Goal: Check status: Check status

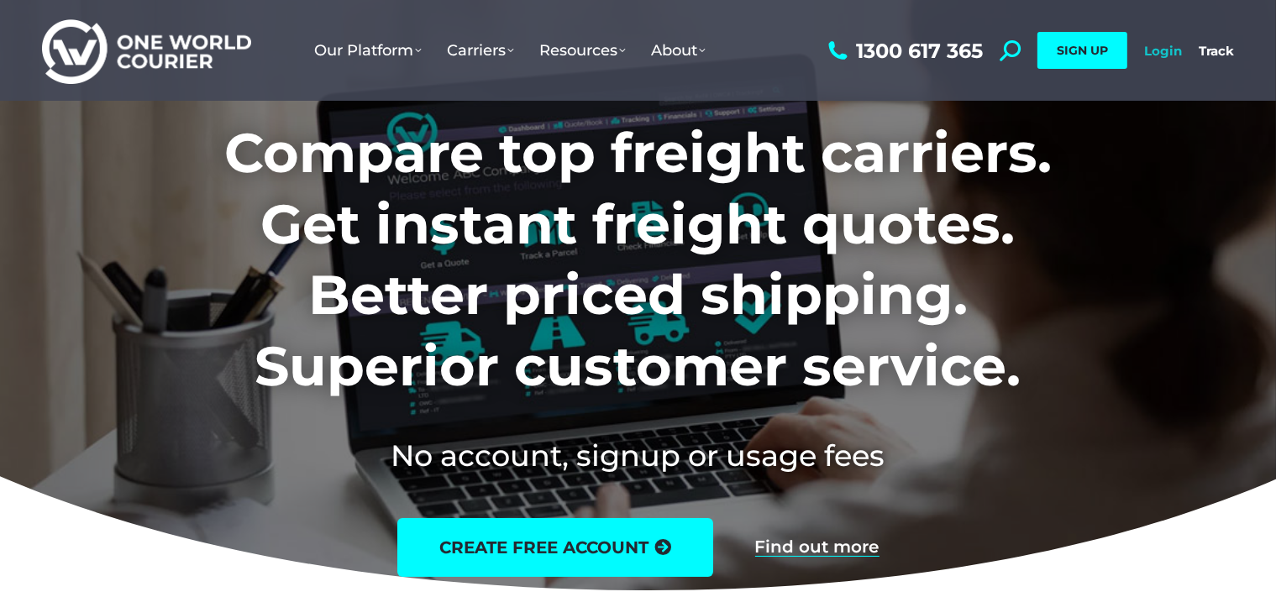
click at [1161, 46] on link "Login" at bounding box center [1163, 51] width 38 height 16
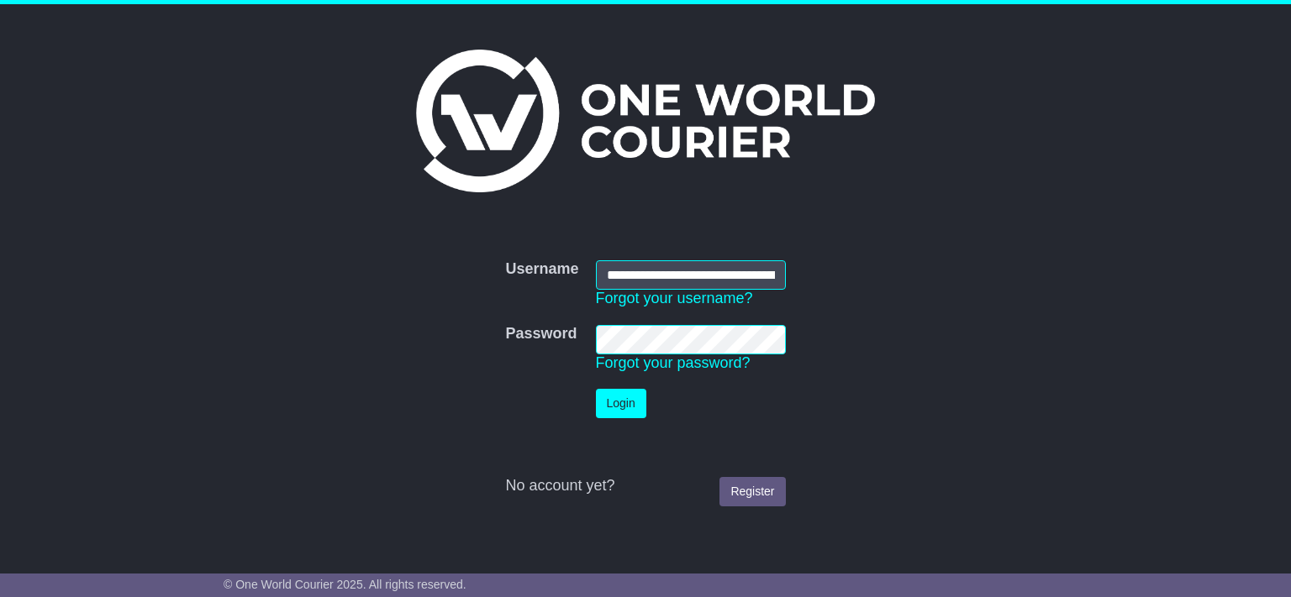
click at [625, 400] on button "Login" at bounding box center [621, 403] width 50 height 29
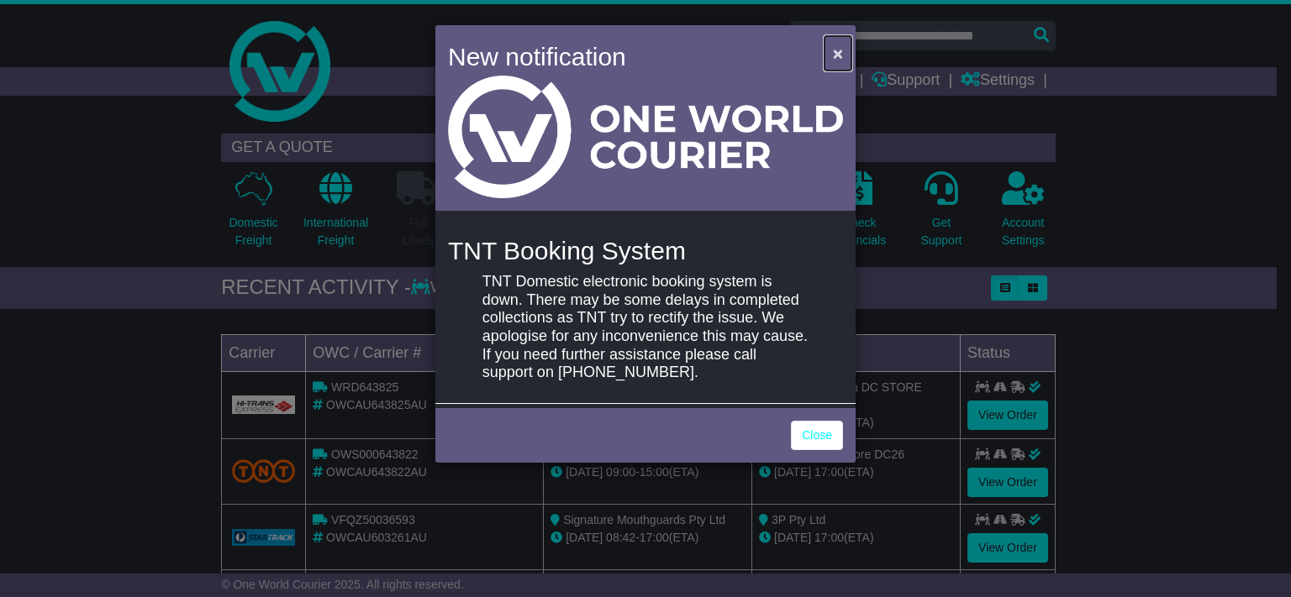
click at [845, 54] on button "×" at bounding box center [837, 53] width 27 height 34
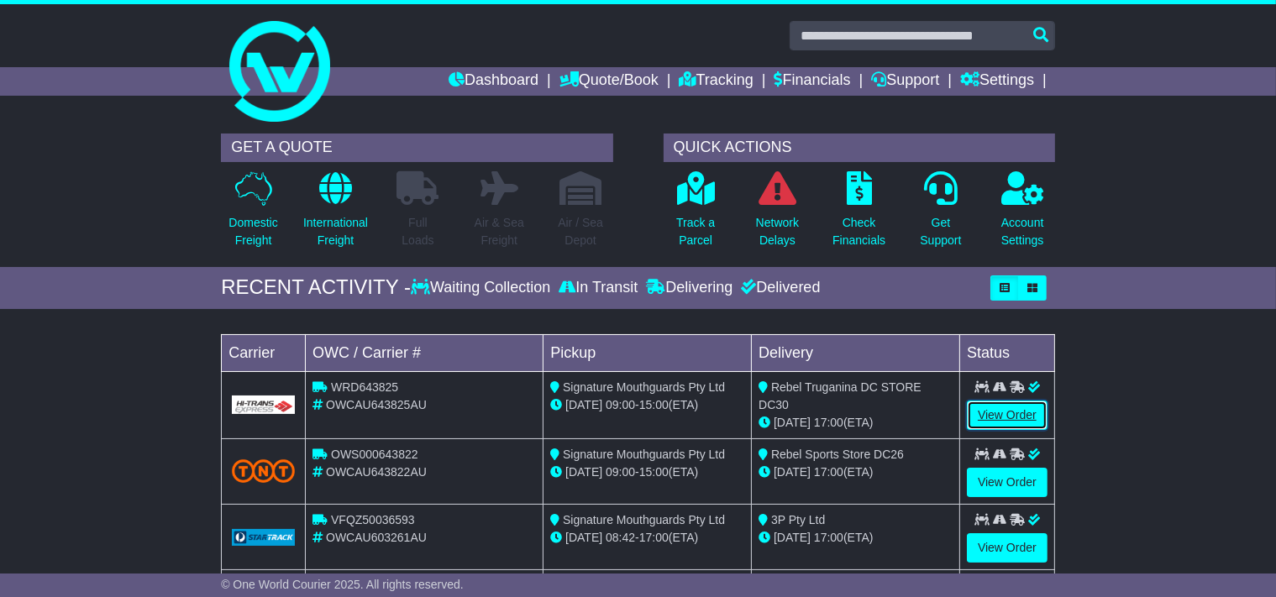
click at [1007, 412] on link "View Order" at bounding box center [1007, 415] width 81 height 29
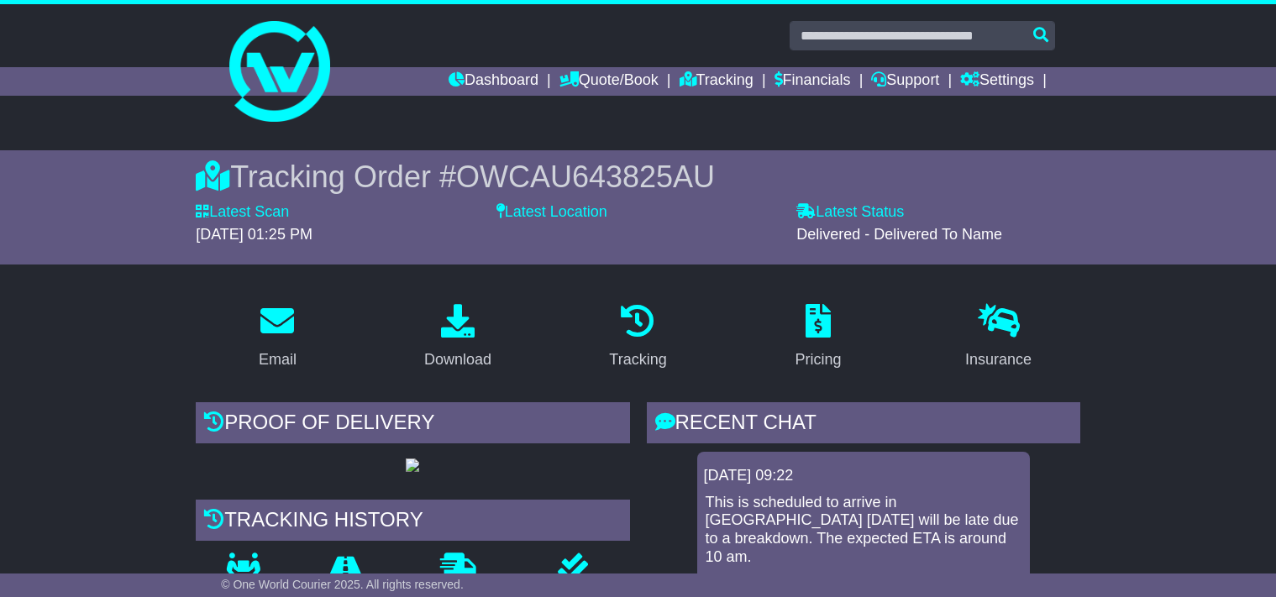
scroll to position [265, 0]
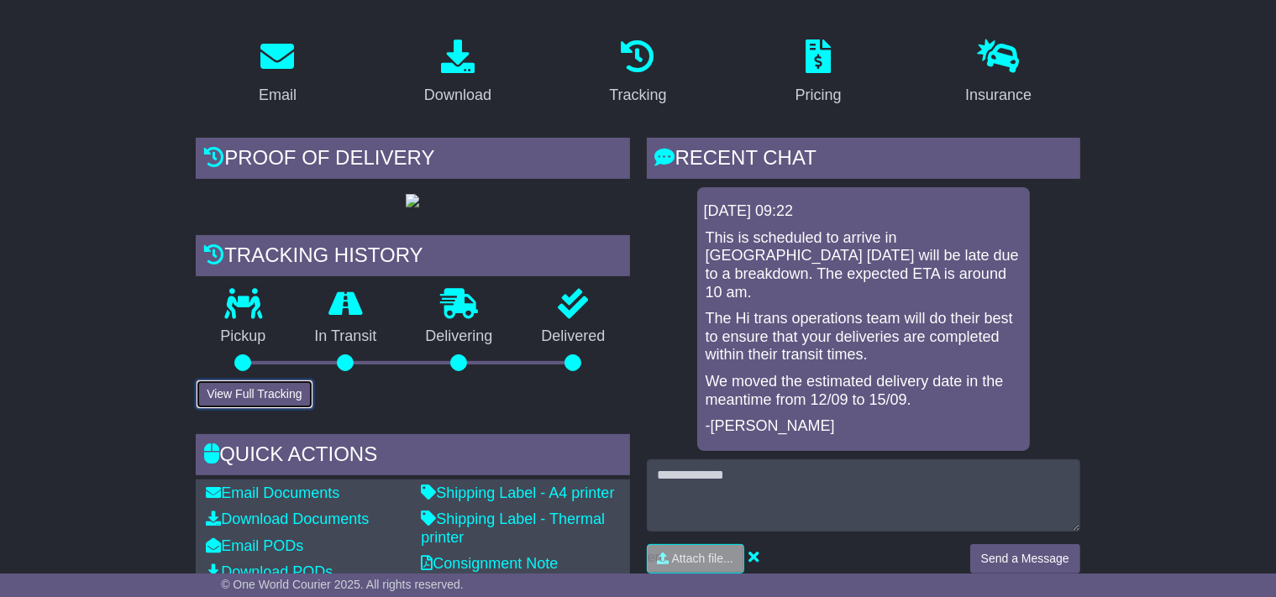
click at [260, 409] on button "View Full Tracking" at bounding box center [254, 394] width 117 height 29
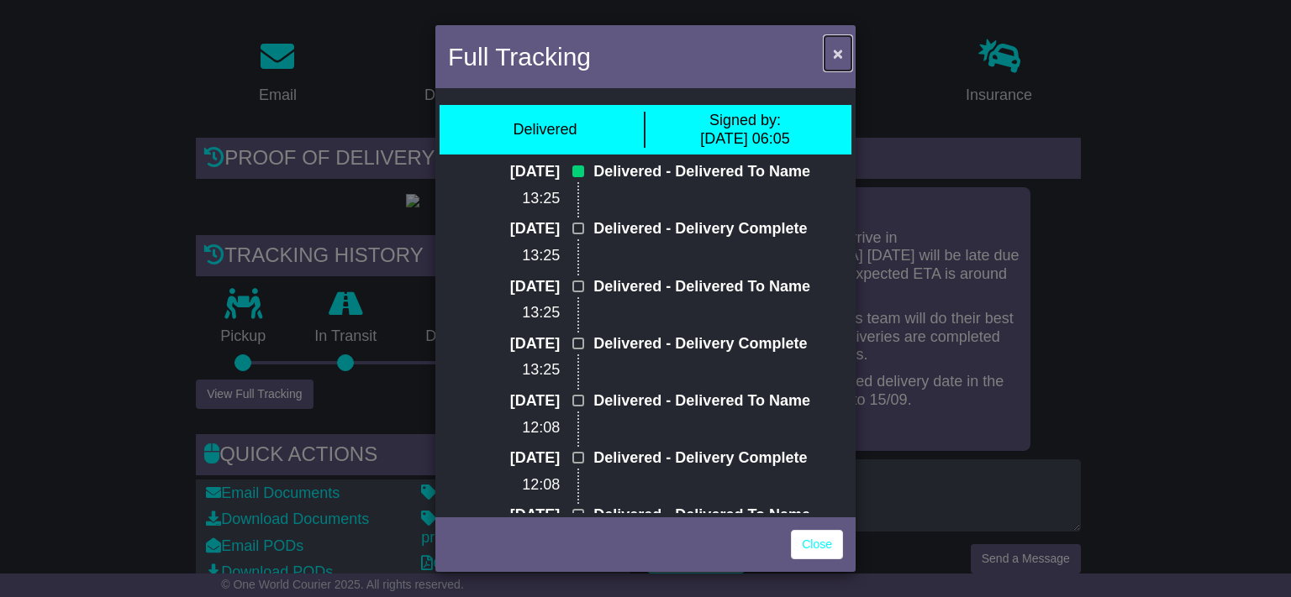
click at [844, 47] on button "×" at bounding box center [837, 53] width 27 height 34
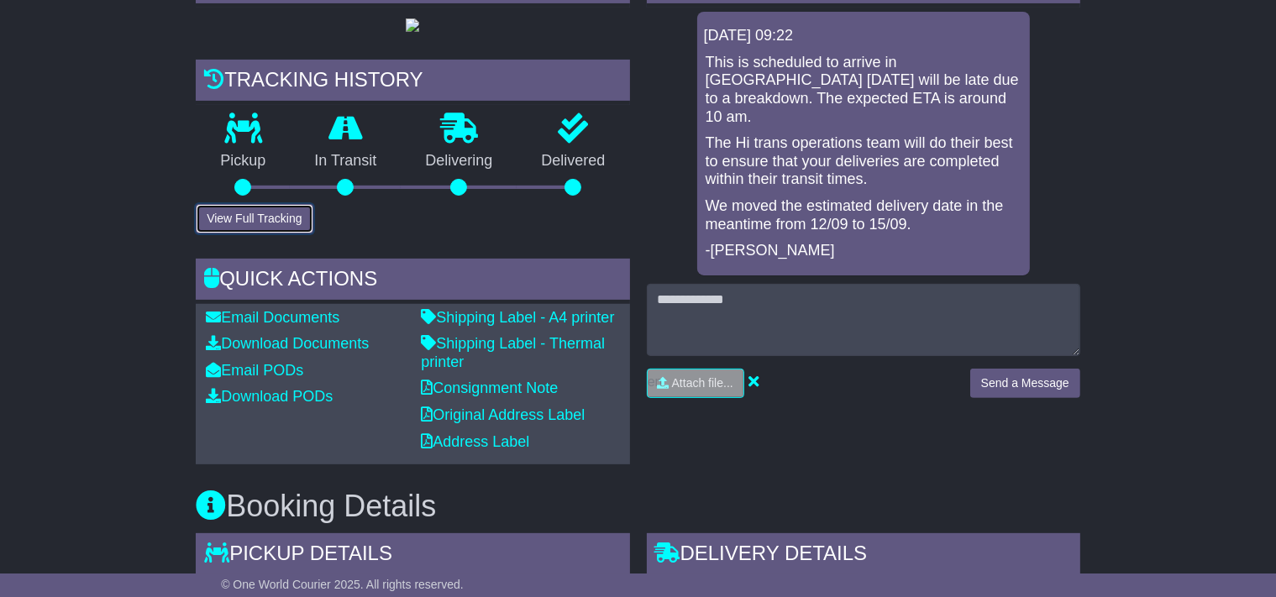
scroll to position [441, 0]
